Goal: Information Seeking & Learning: Compare options

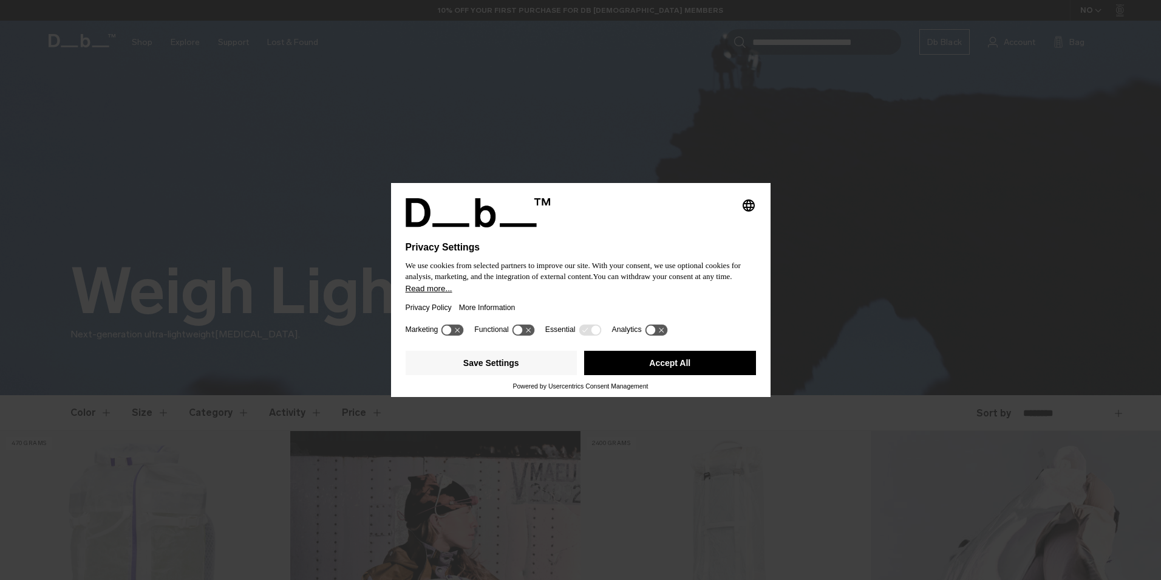
click at [688, 362] on button "Accept All" at bounding box center [670, 363] width 172 height 24
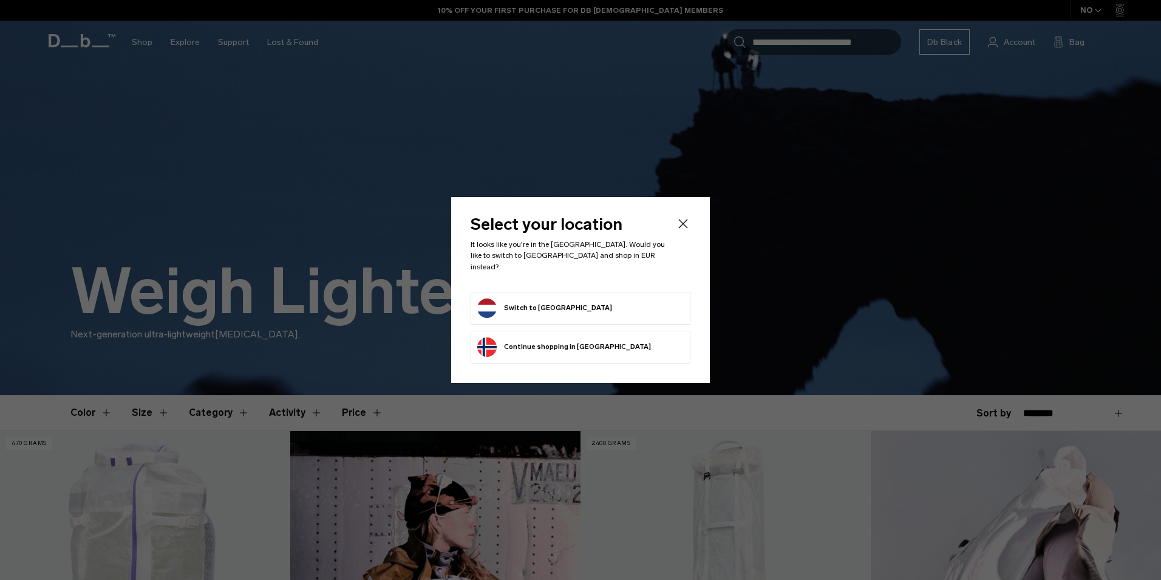
click at [684, 222] on icon "Close" at bounding box center [683, 223] width 15 height 15
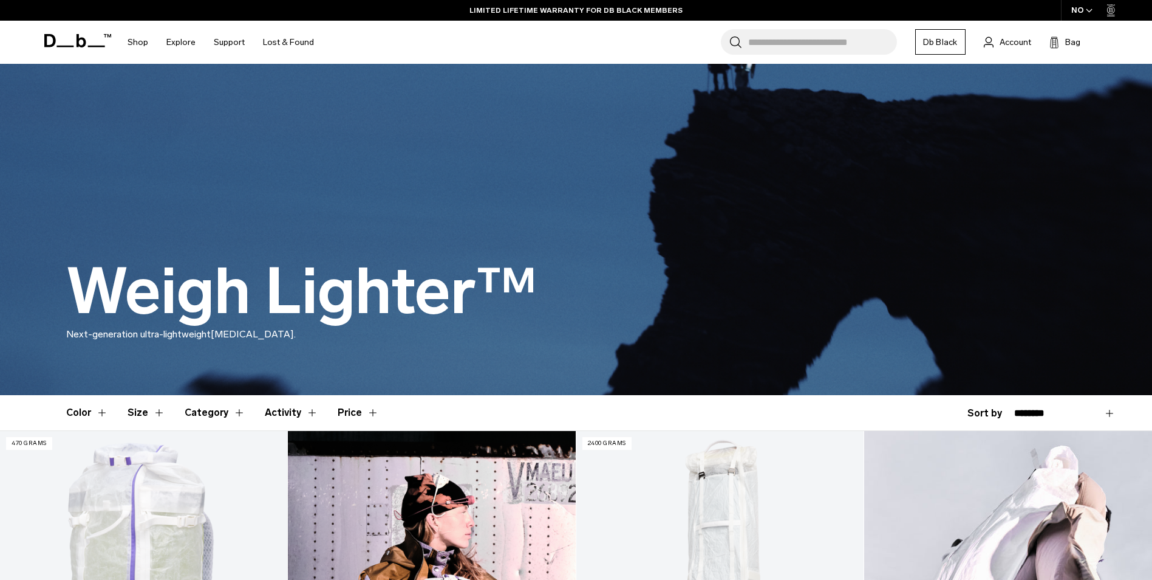
click at [1079, 9] on div "NO" at bounding box center [1082, 10] width 43 height 21
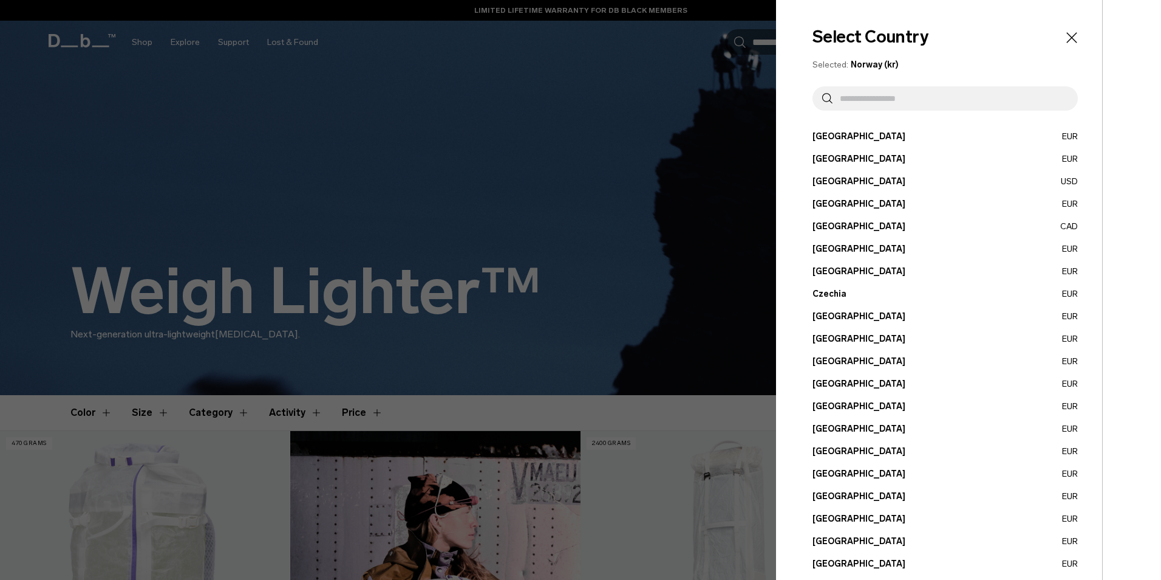
click at [914, 104] on input "text" at bounding box center [951, 98] width 236 height 24
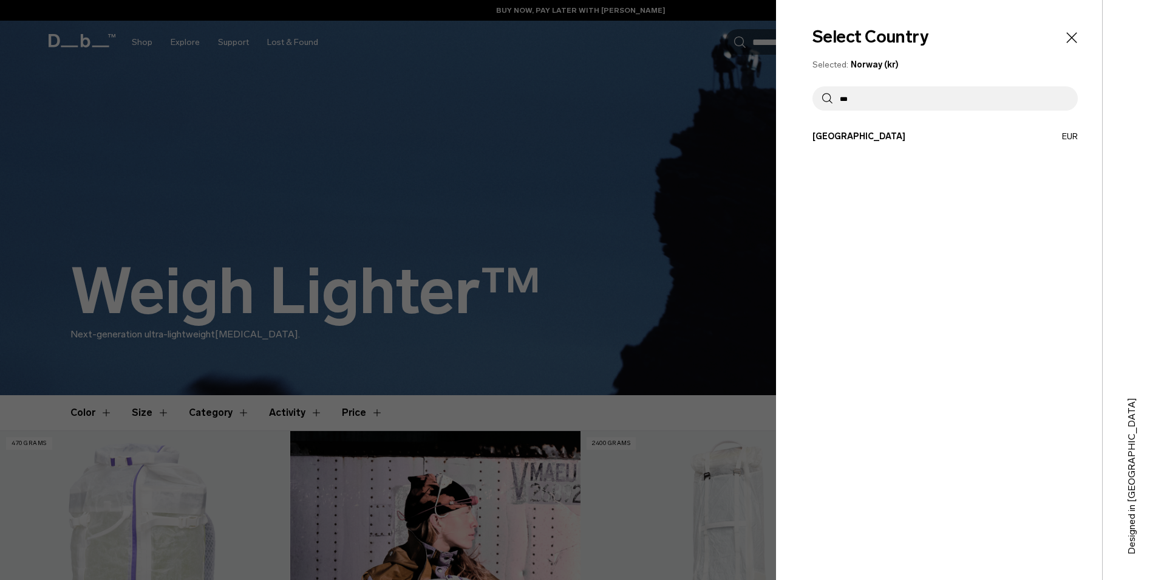
type input "***"
click at [847, 134] on button "Netherlands EUR" at bounding box center [945, 136] width 265 height 13
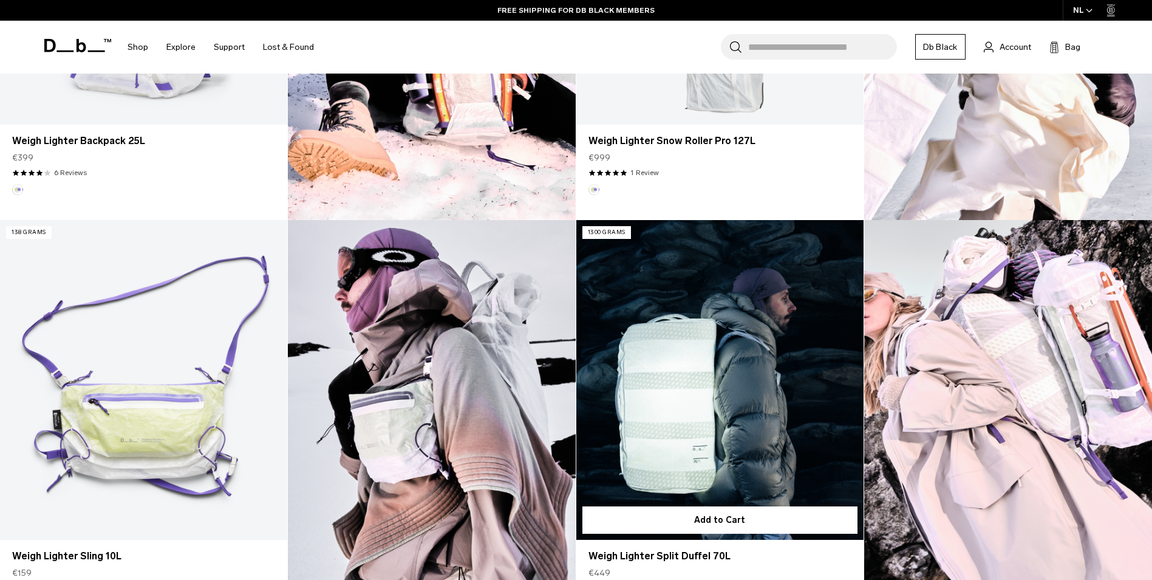
scroll to position [425, 0]
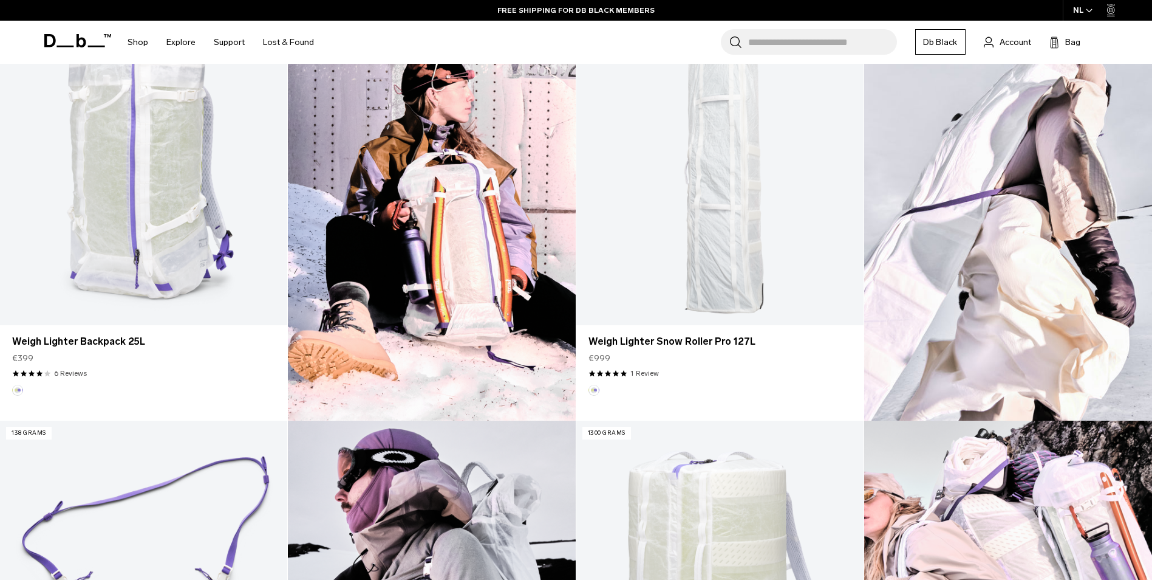
click at [969, 199] on img at bounding box center [1008, 212] width 288 height 415
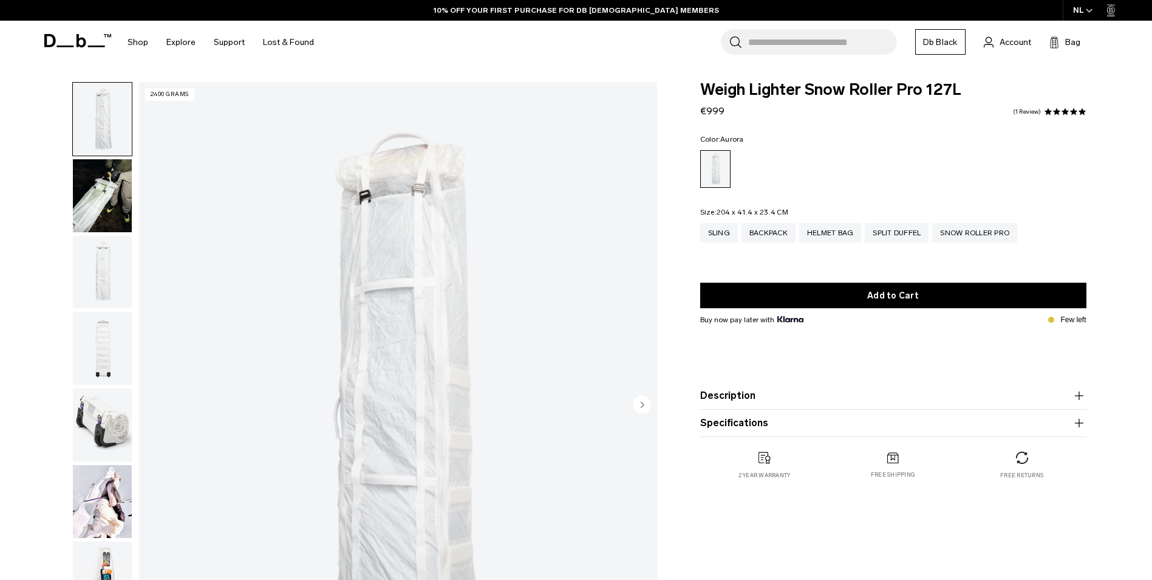
click at [96, 182] on img "button" at bounding box center [102, 195] width 59 height 73
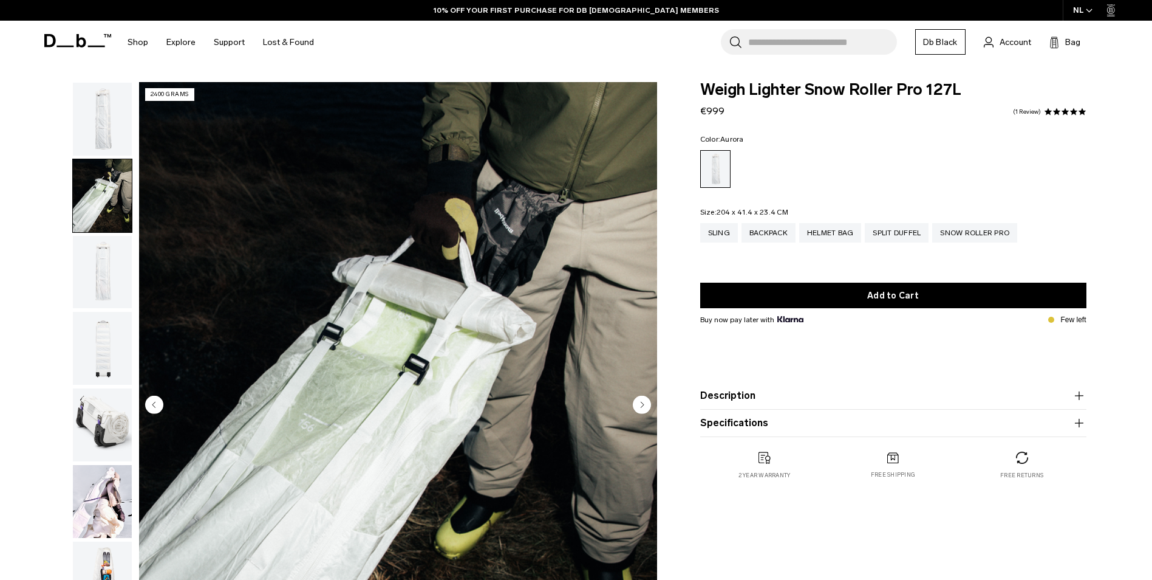
click at [101, 275] on img "button" at bounding box center [102, 272] width 59 height 73
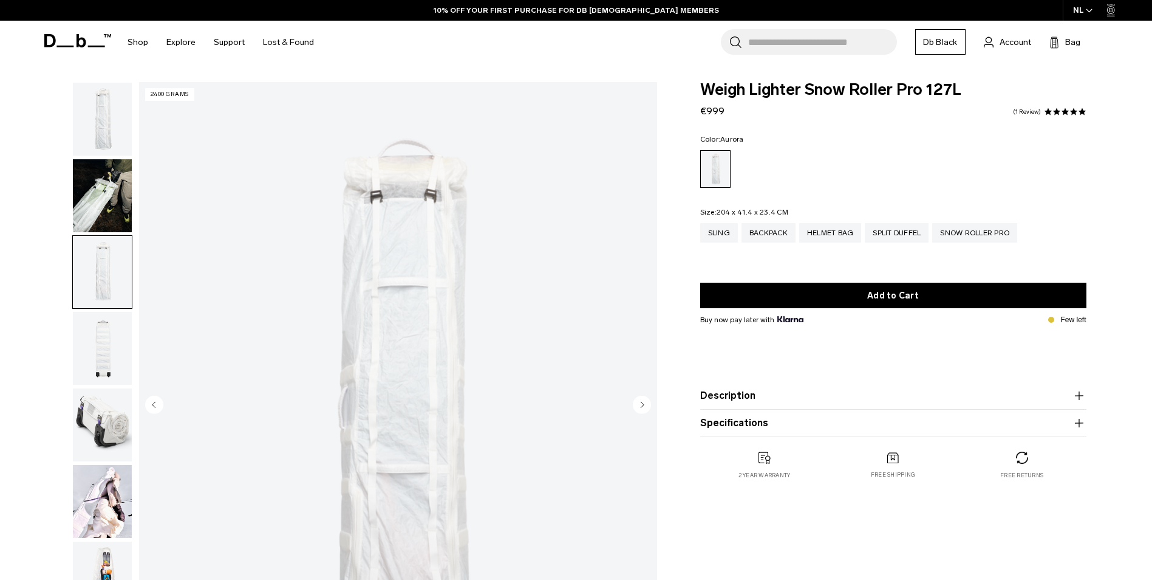
click at [90, 358] on img "button" at bounding box center [102, 348] width 59 height 73
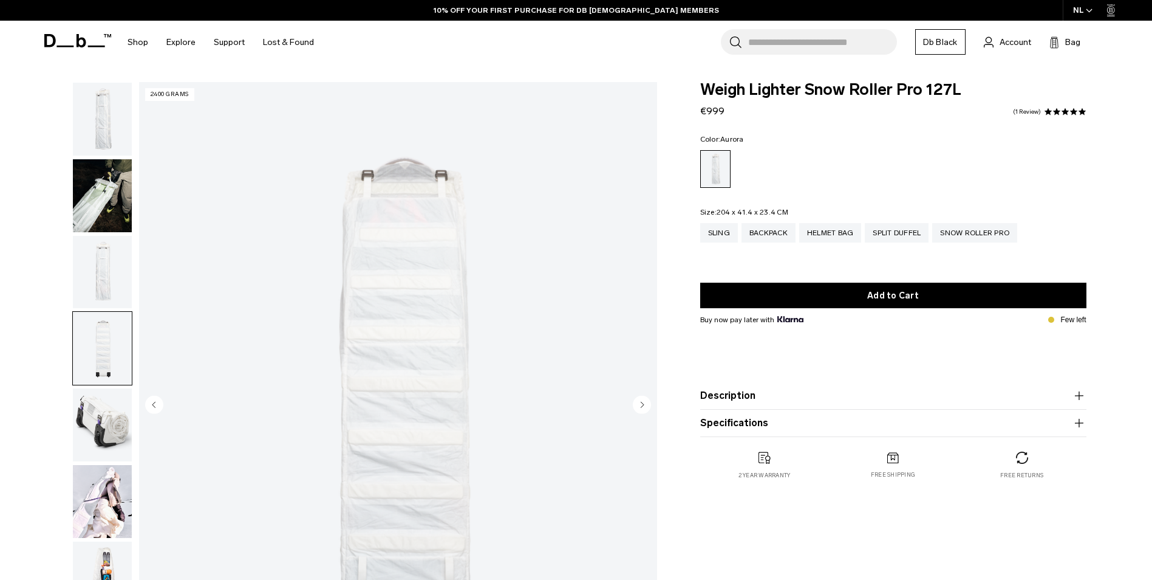
drag, startPoint x: 96, startPoint y: 414, endPoint x: 97, endPoint y: 430, distance: 16.4
click at [97, 415] on img "button" at bounding box center [102, 424] width 59 height 73
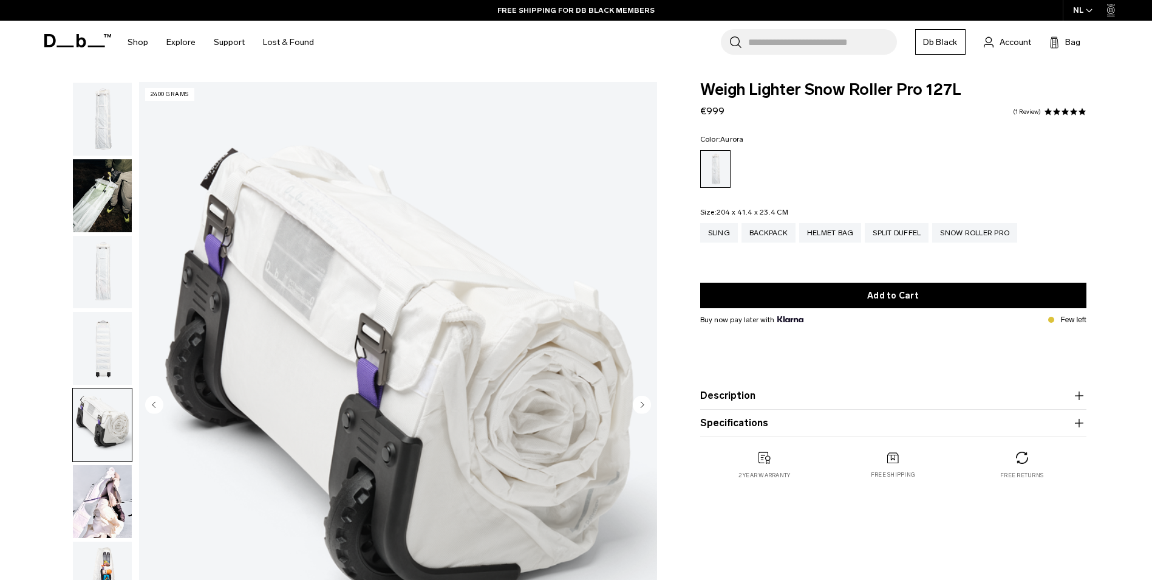
click at [99, 495] on img "button" at bounding box center [102, 501] width 59 height 73
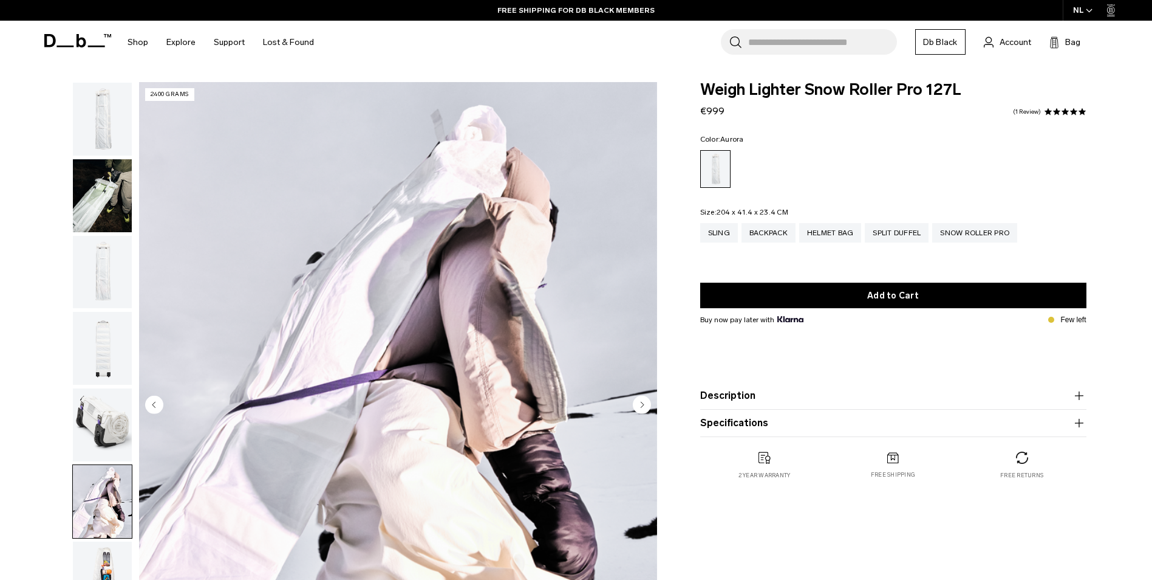
drag, startPoint x: 98, startPoint y: 552, endPoint x: 109, endPoint y: 542, distance: 15.1
click at [98, 552] on img "button" at bounding box center [102, 577] width 59 height 73
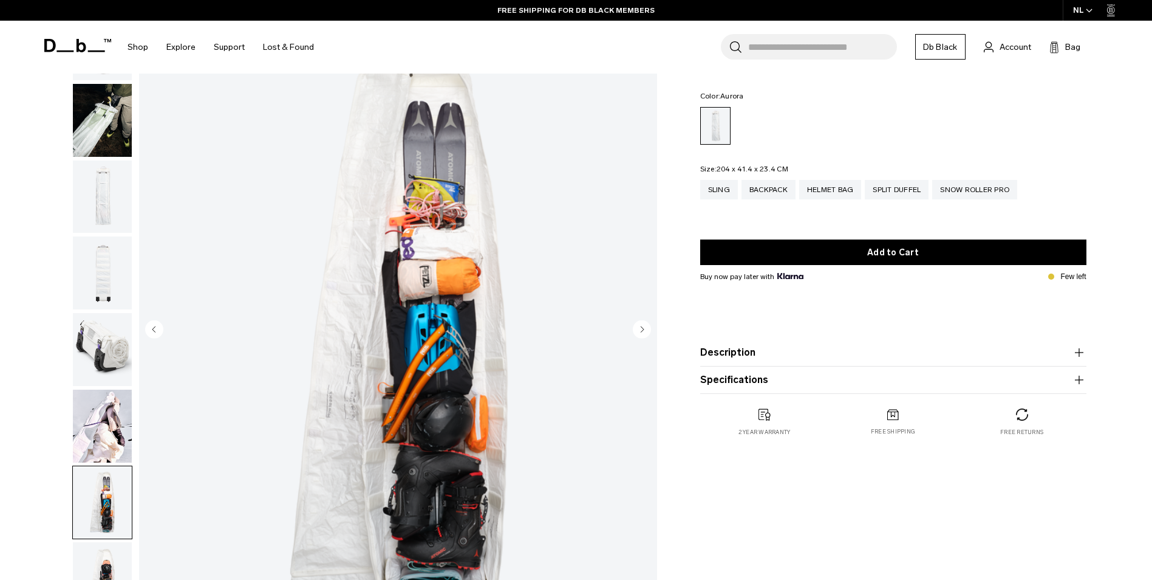
scroll to position [61, 0]
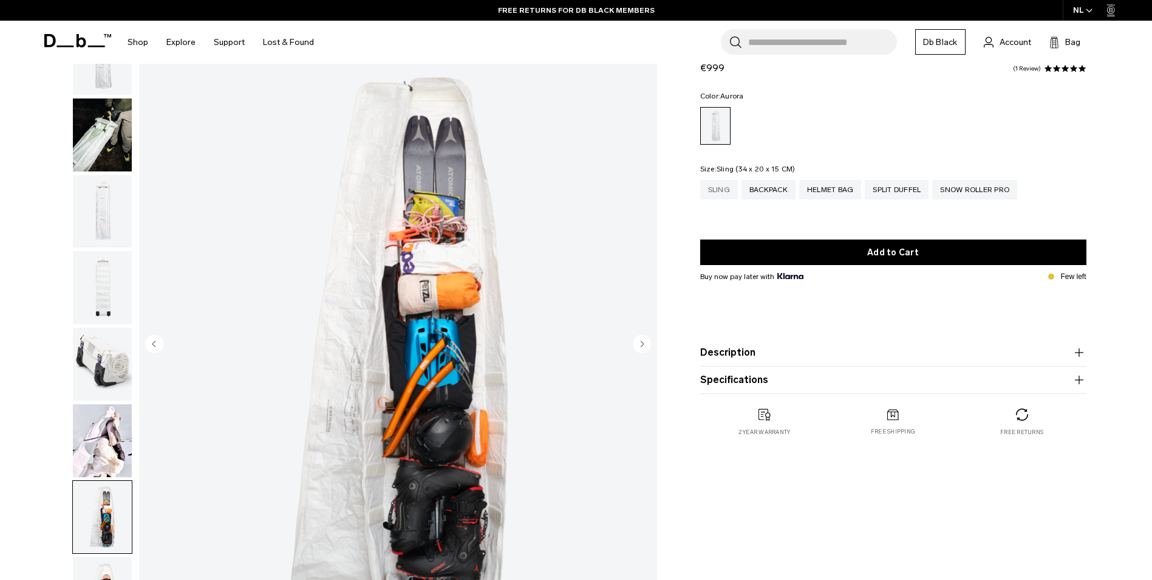
click at [715, 188] on div "Sling" at bounding box center [719, 189] width 38 height 19
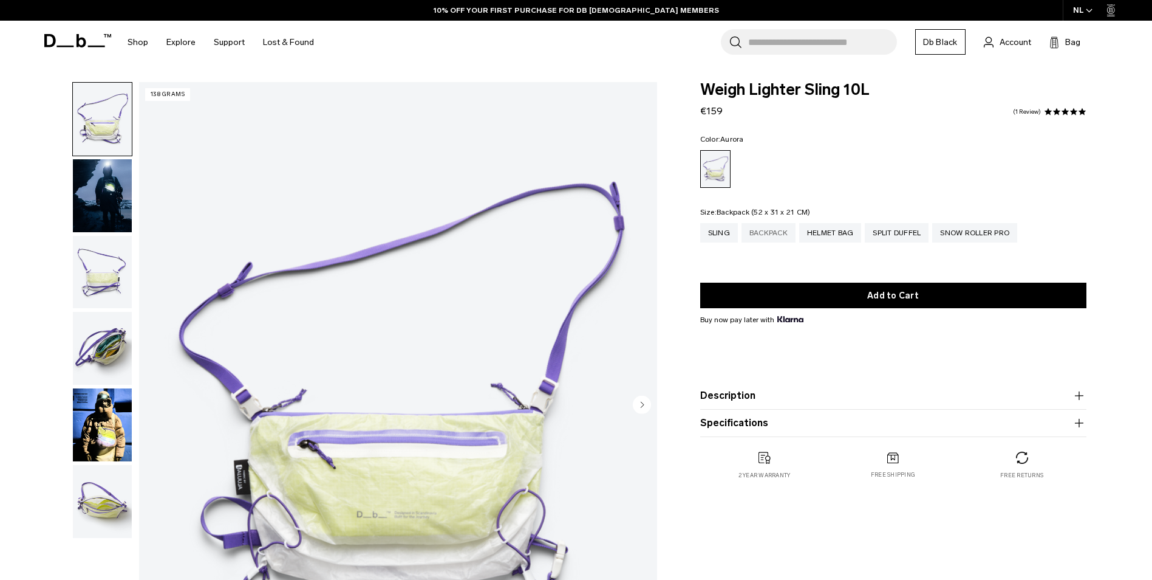
click at [767, 234] on div "Backpack" at bounding box center [769, 232] width 54 height 19
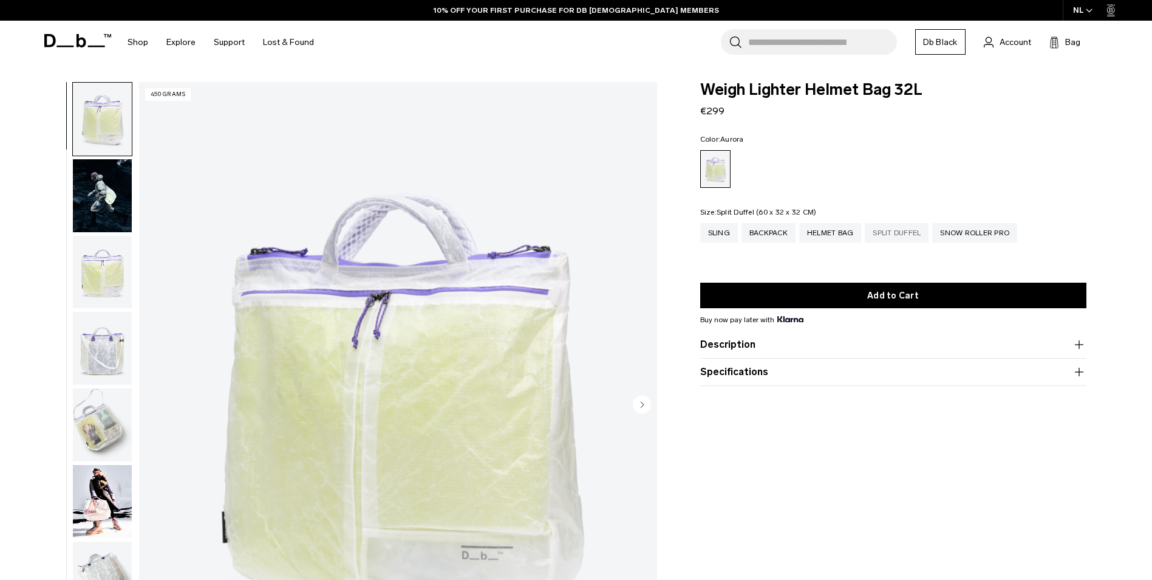
click at [897, 229] on div "Split Duffel" at bounding box center [897, 232] width 64 height 19
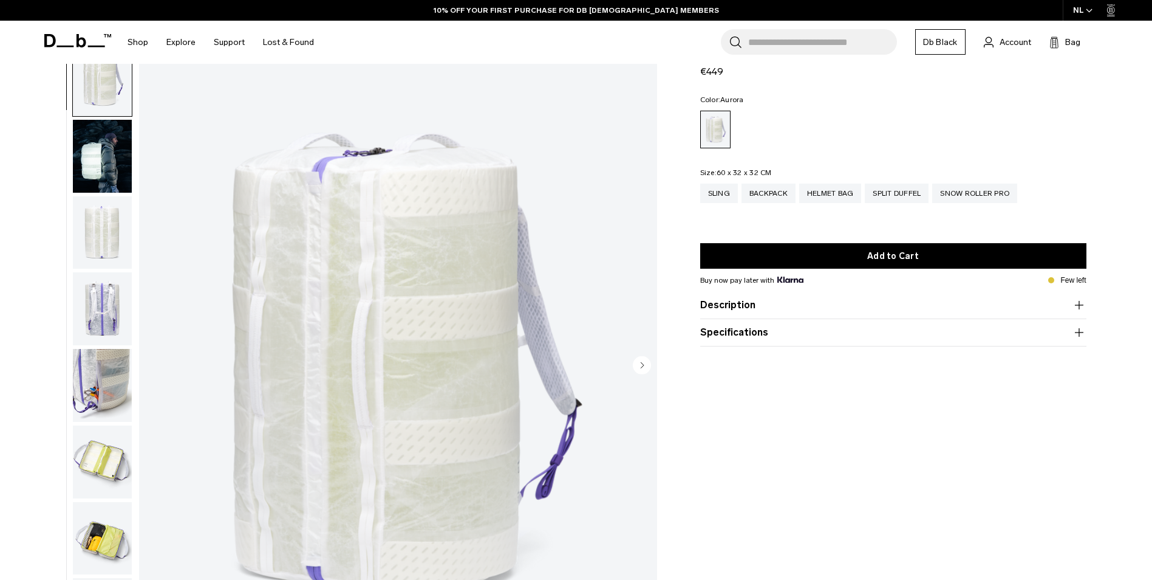
scroll to position [98, 0]
